Goal: Information Seeking & Learning: Check status

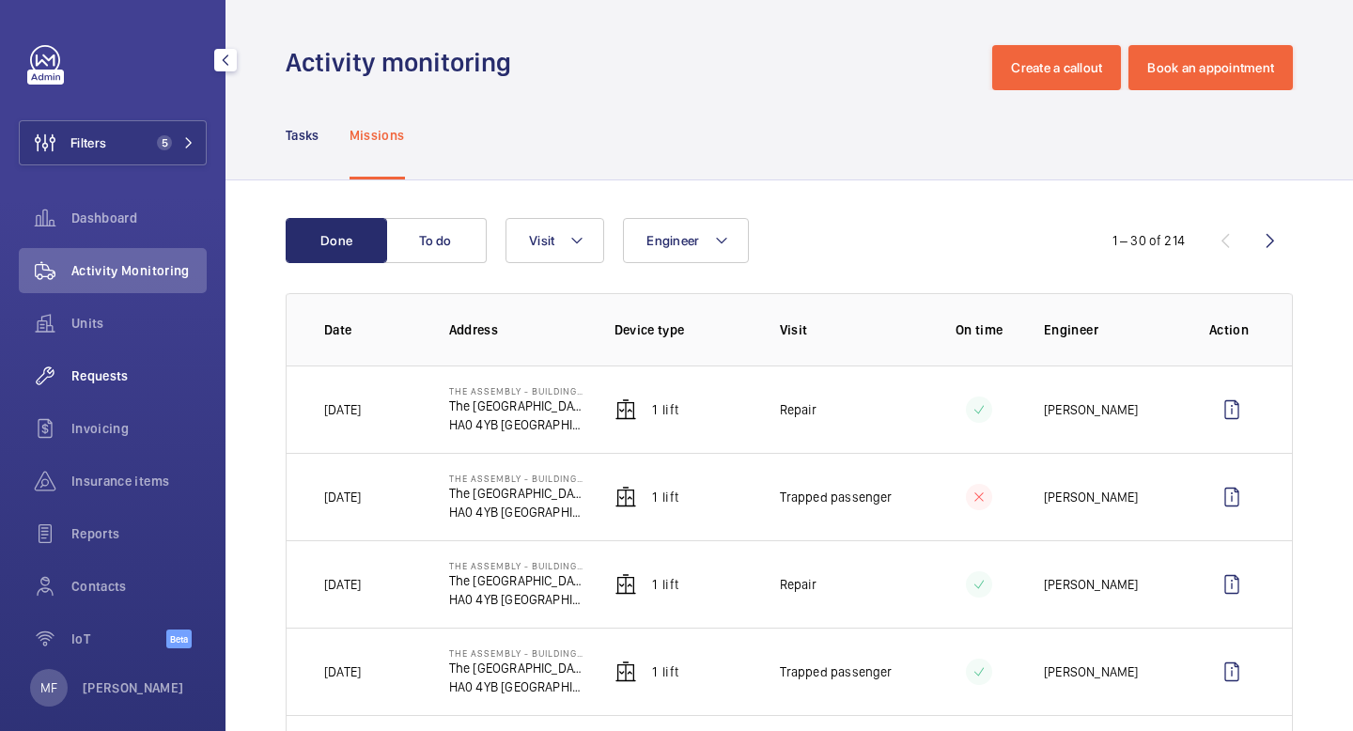
click at [137, 390] on div "Requests" at bounding box center [113, 375] width 188 height 45
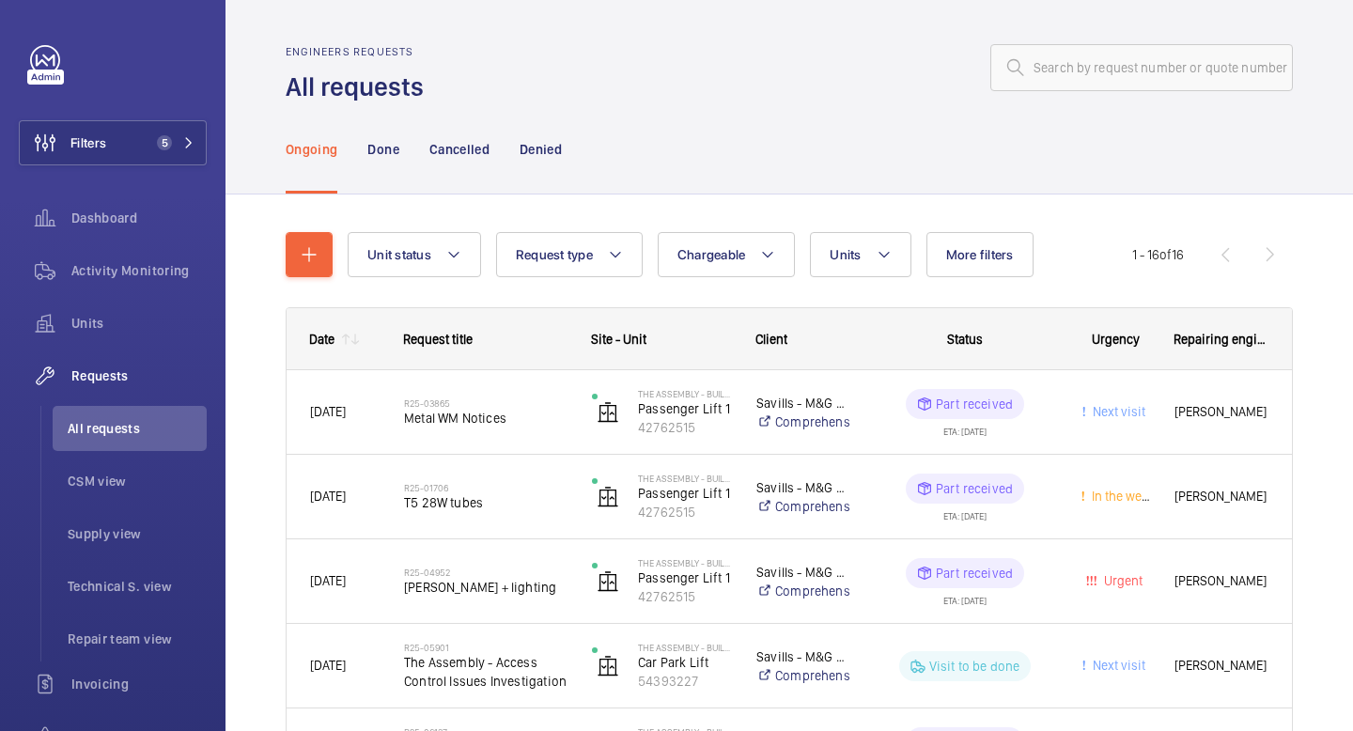
click at [338, 341] on mat-icon at bounding box center [345, 339] width 15 height 15
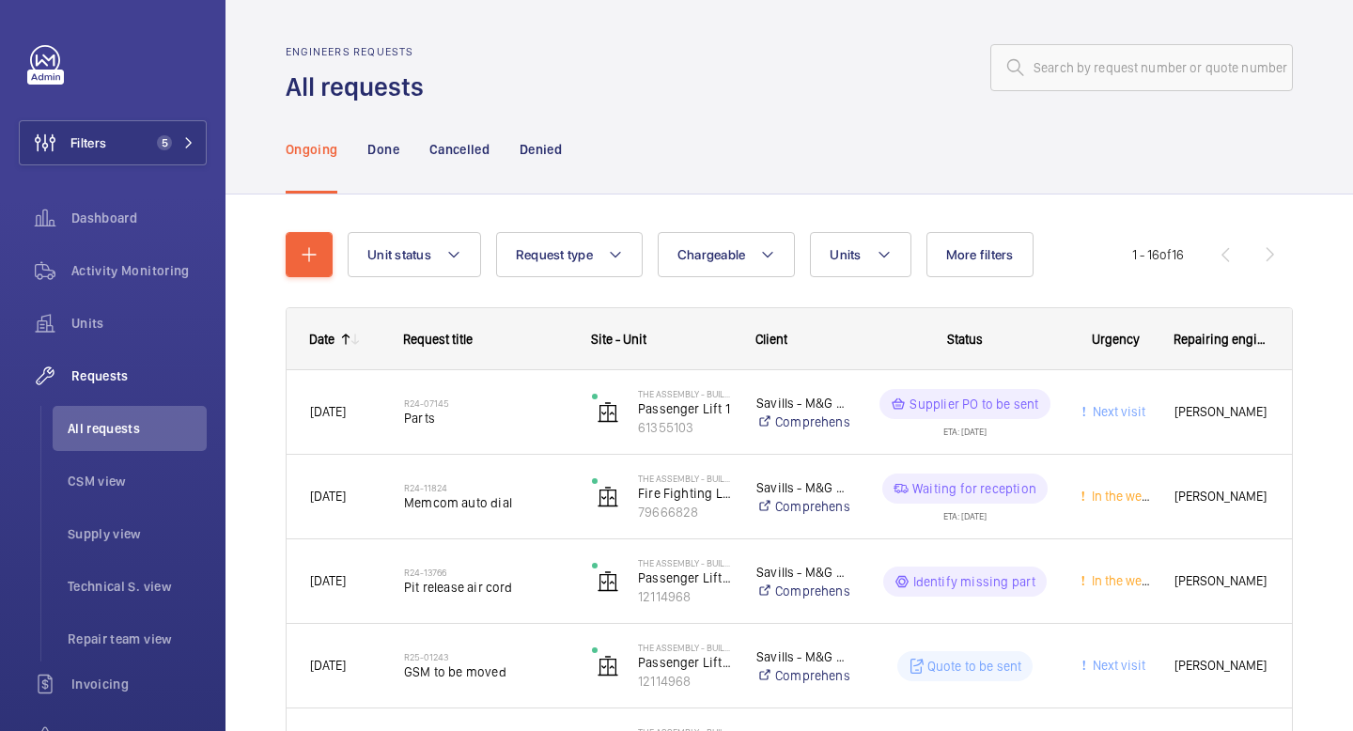
click at [338, 341] on mat-icon at bounding box center [345, 339] width 15 height 15
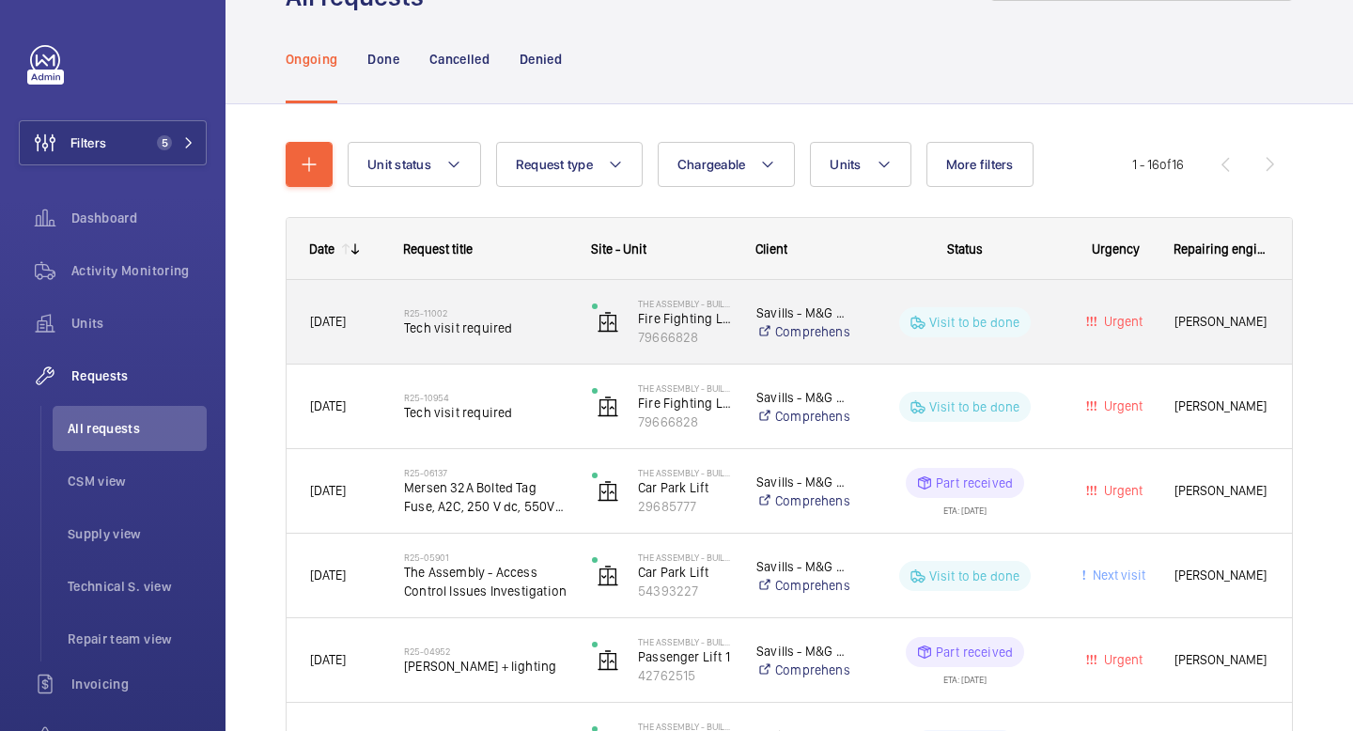
scroll to position [99, 0]
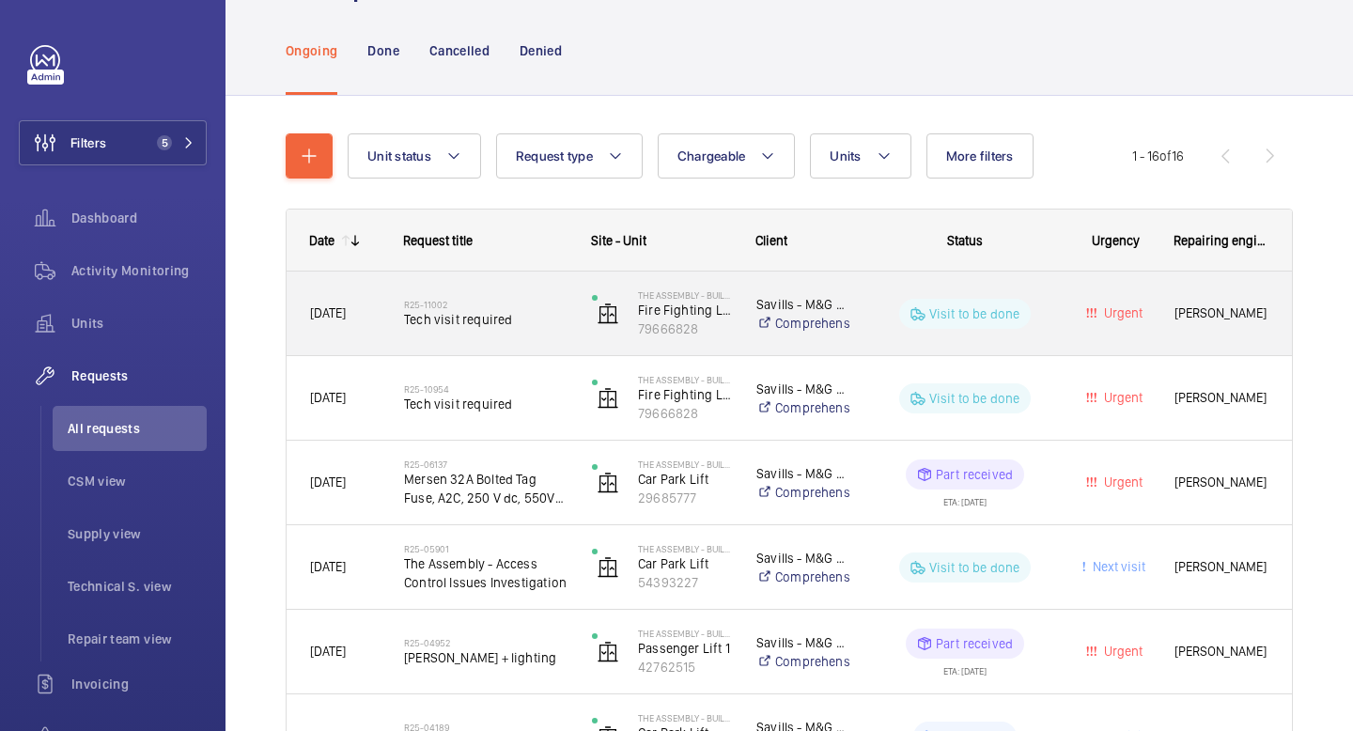
click at [1000, 312] on p "Visit to be done" at bounding box center [974, 313] width 91 height 19
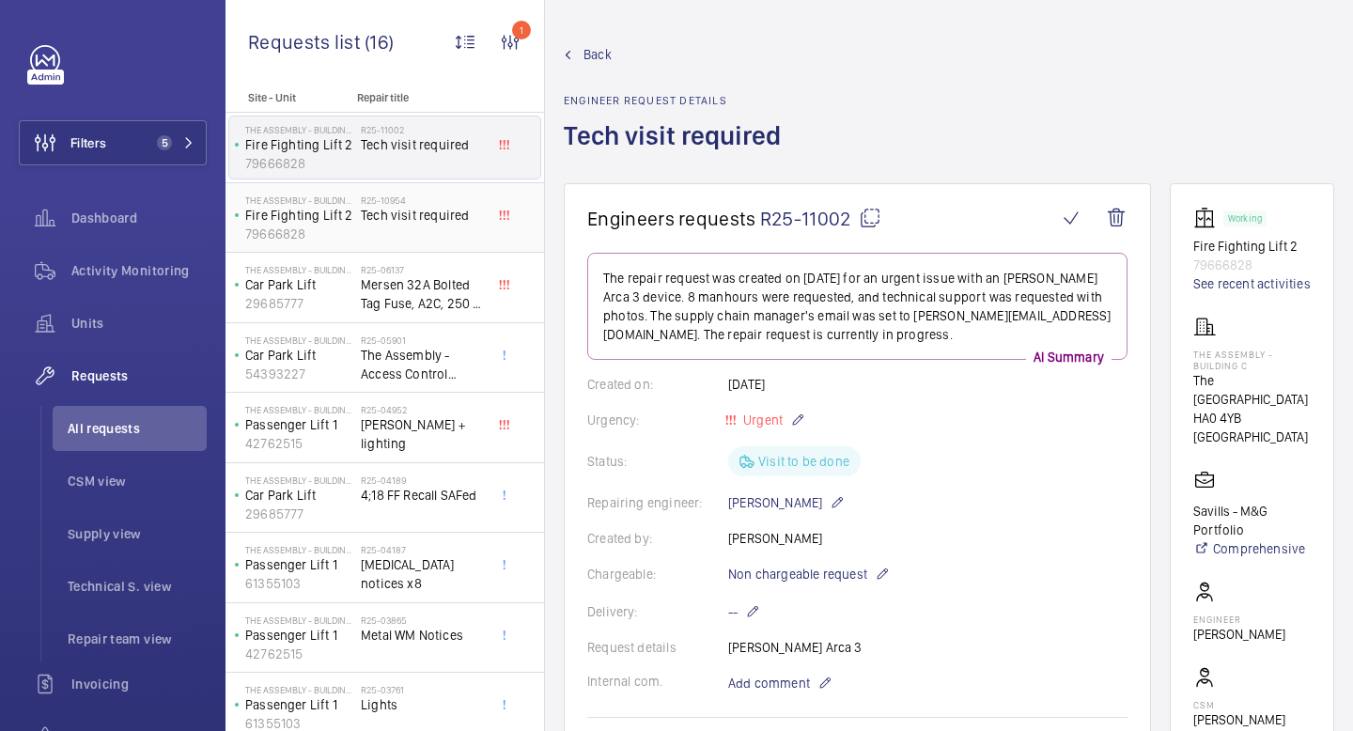
click at [395, 233] on div "R25-10954 Tech visit required" at bounding box center [423, 221] width 124 height 54
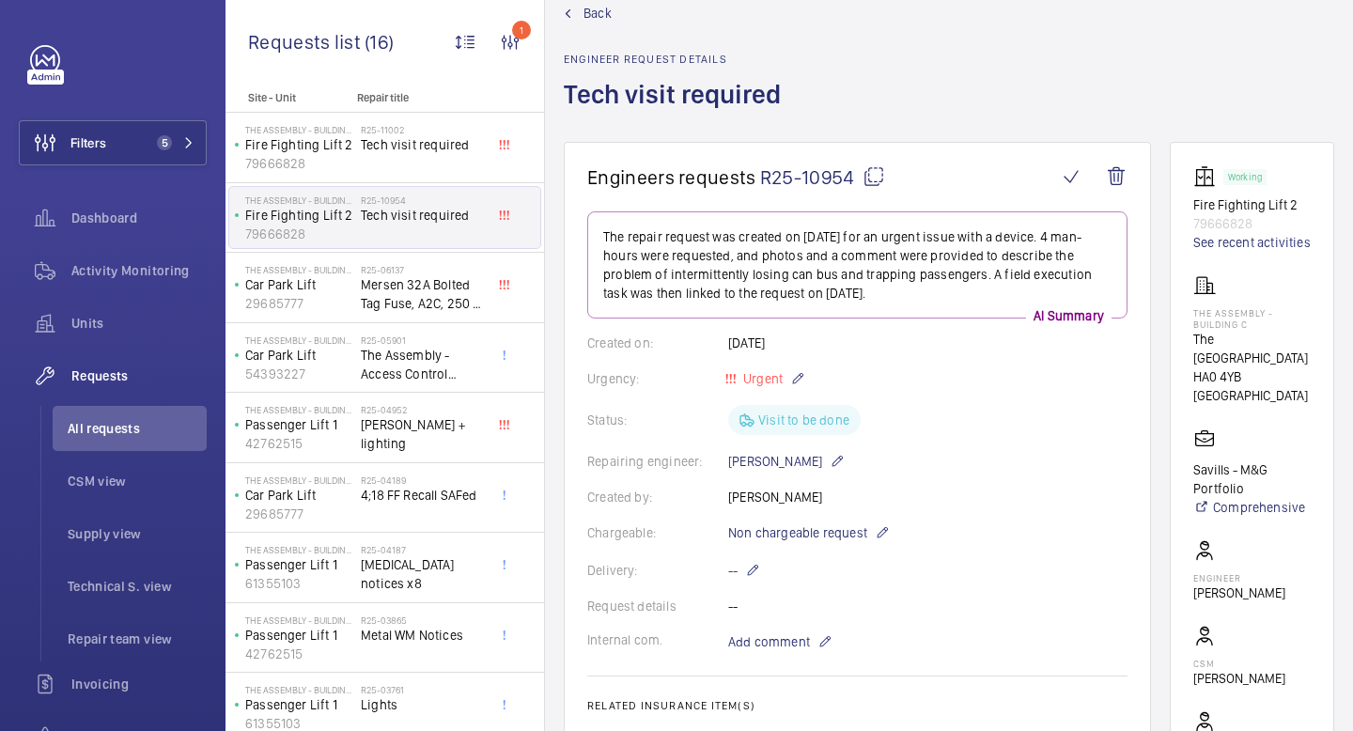
scroll to position [18, 0]
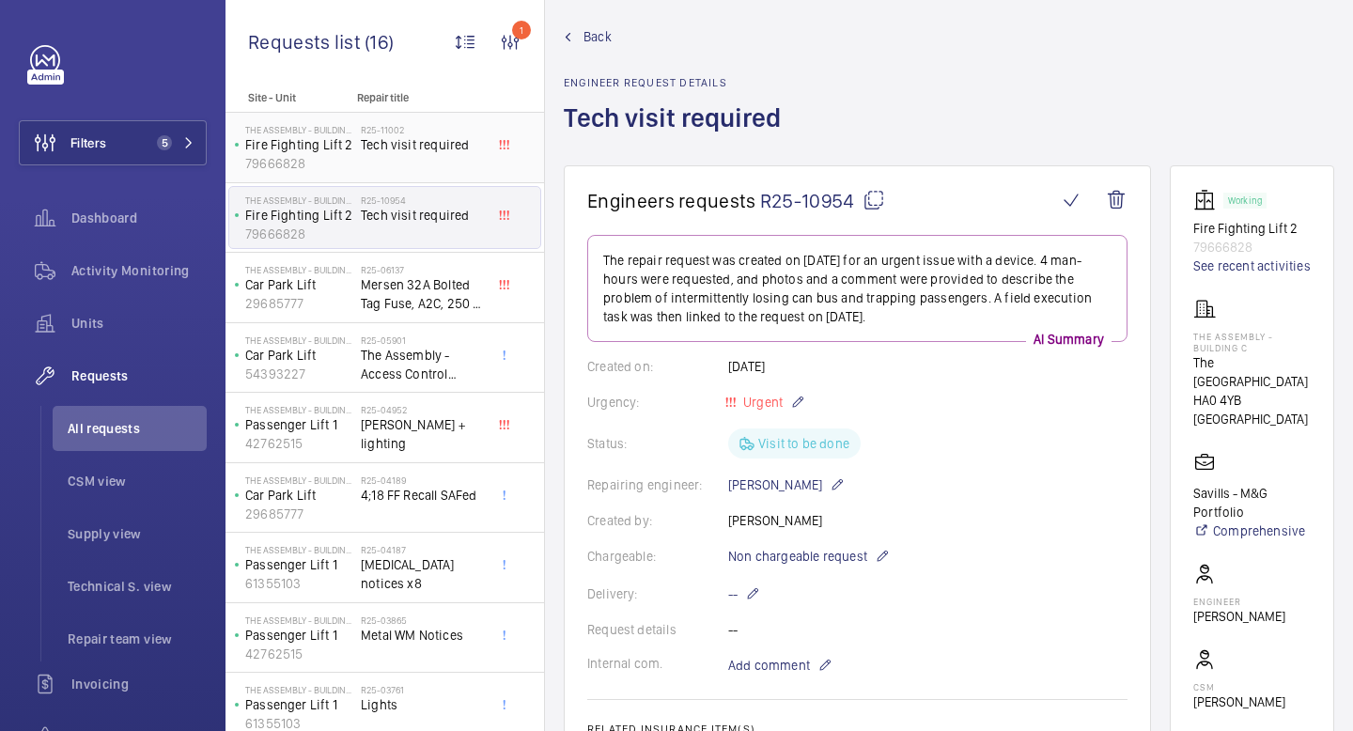
click at [444, 151] on span "Tech visit required" at bounding box center [423, 144] width 124 height 19
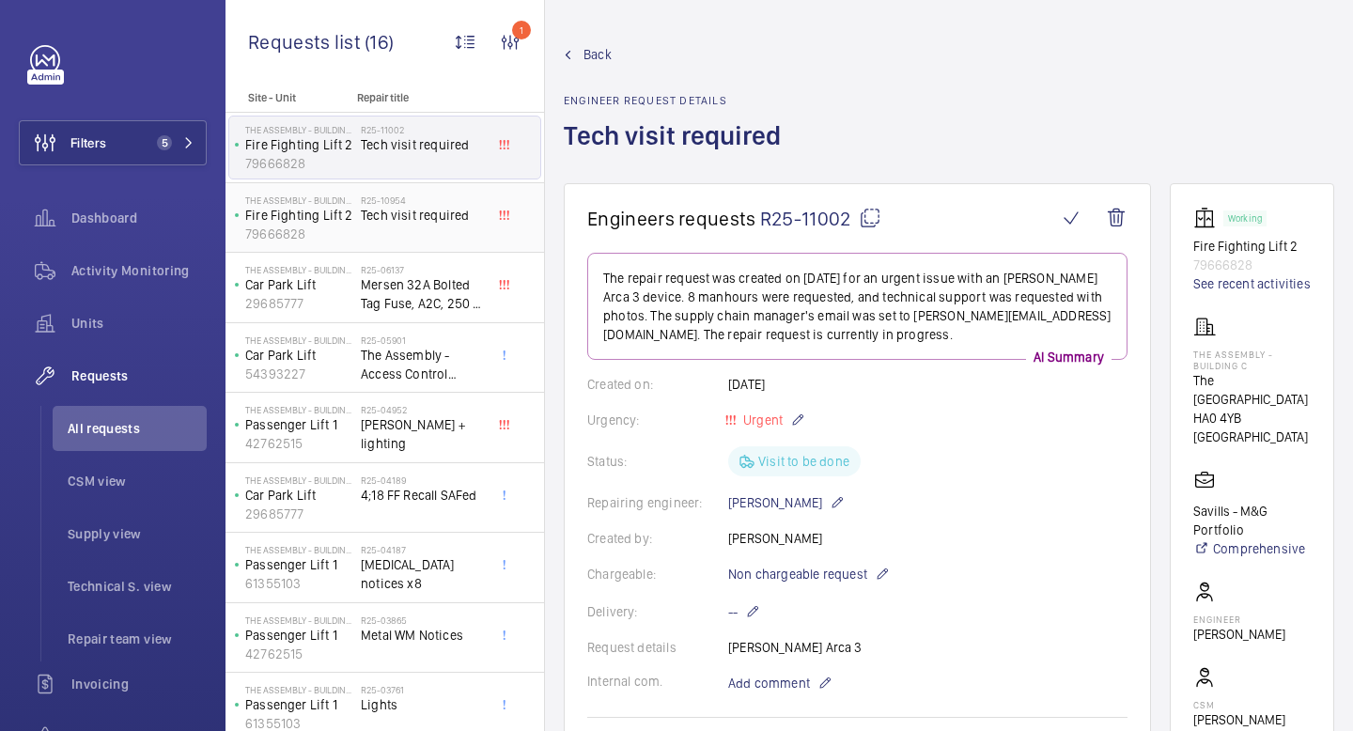
click at [453, 233] on div "R25-10954 Tech visit required" at bounding box center [423, 221] width 124 height 54
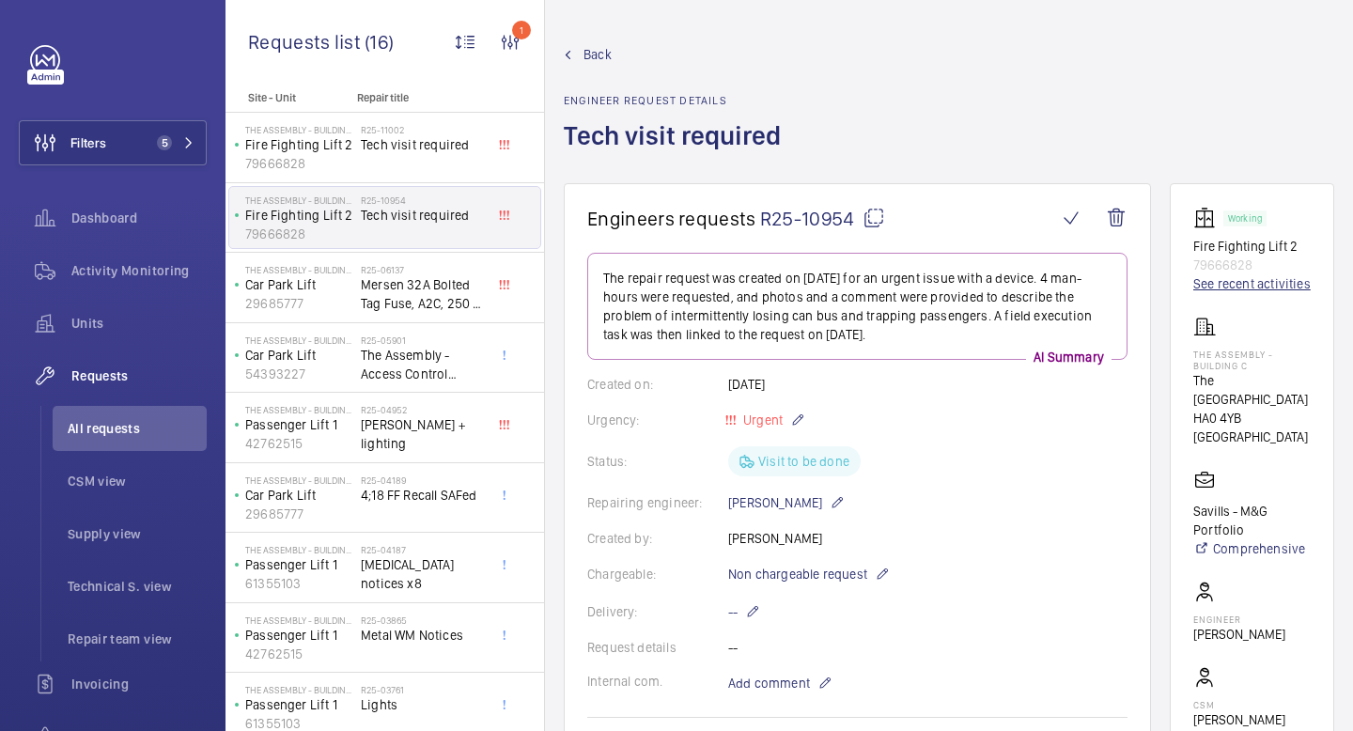
click at [1251, 289] on link "See recent activities" at bounding box center [1251, 283] width 117 height 19
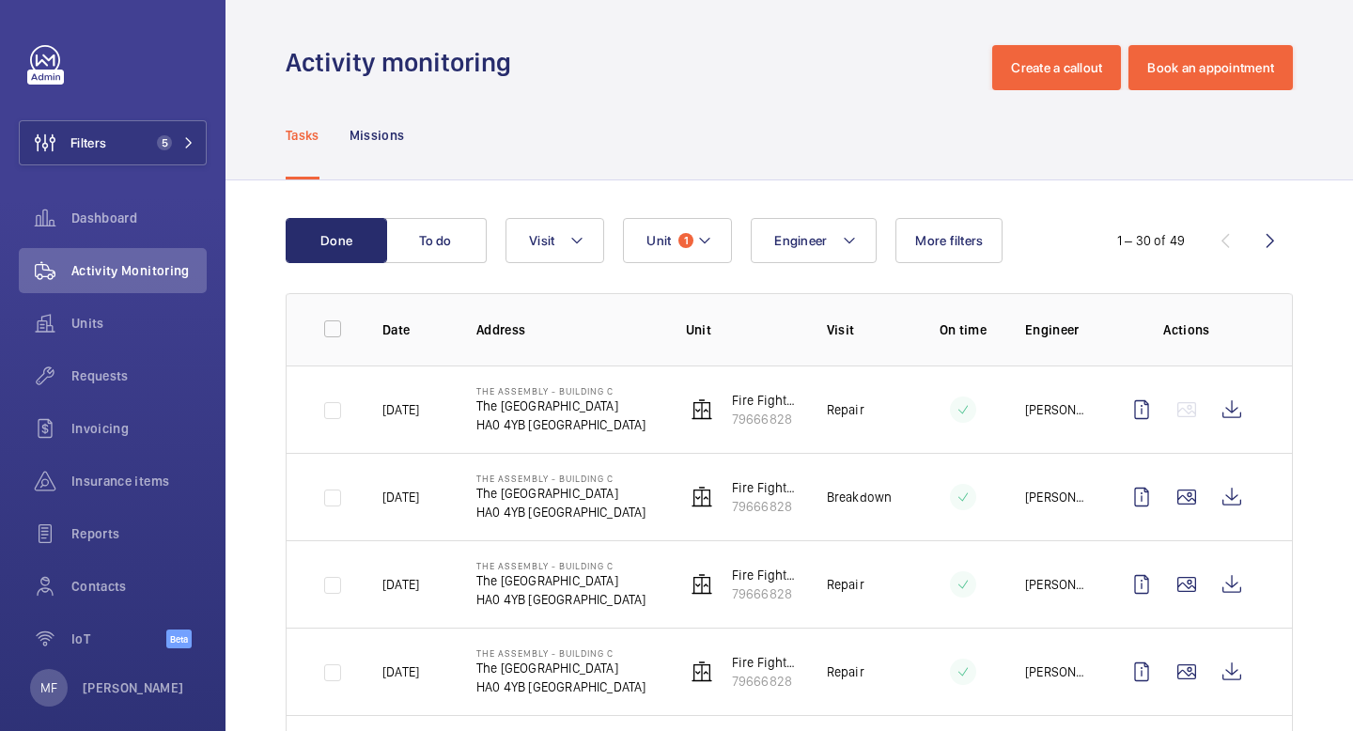
click at [602, 422] on p "HA0 4YB [GEOGRAPHIC_DATA]" at bounding box center [561, 424] width 170 height 19
click at [701, 236] on mat-icon at bounding box center [704, 240] width 15 height 23
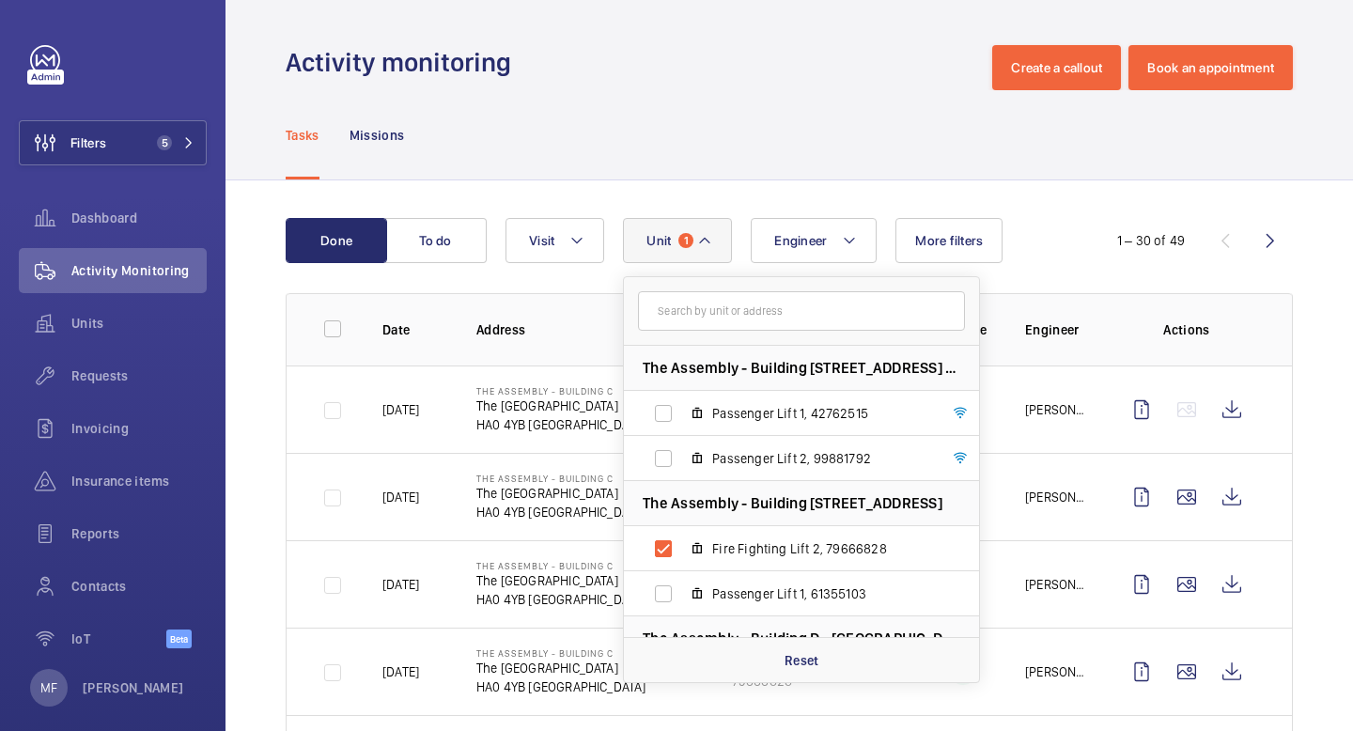
click at [759, 137] on div "Tasks Missions" at bounding box center [789, 134] width 1007 height 89
